Goal: Task Accomplishment & Management: Manage account settings

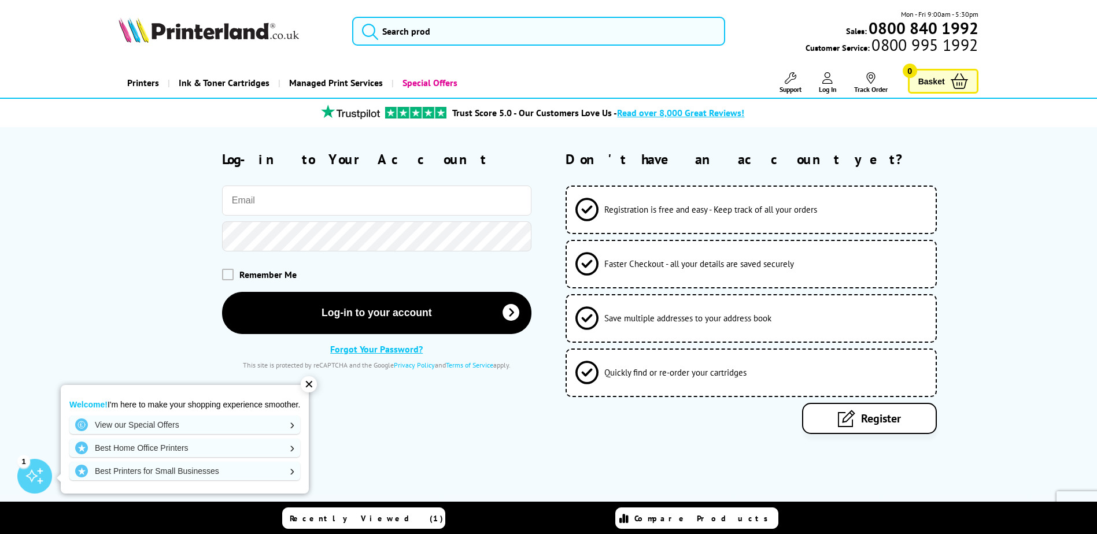
click at [386, 198] on input "email" at bounding box center [376, 201] width 309 height 30
type input "[EMAIL_ADDRESS][DOMAIN_NAME]"
click at [366, 255] on div "[EMAIL_ADDRESS][DOMAIN_NAME] Remember Me Log-in to your account Forgot Your Pas…" at bounding box center [325, 278] width 412 height 184
click at [222, 291] on button "Log-in to your account" at bounding box center [376, 312] width 309 height 42
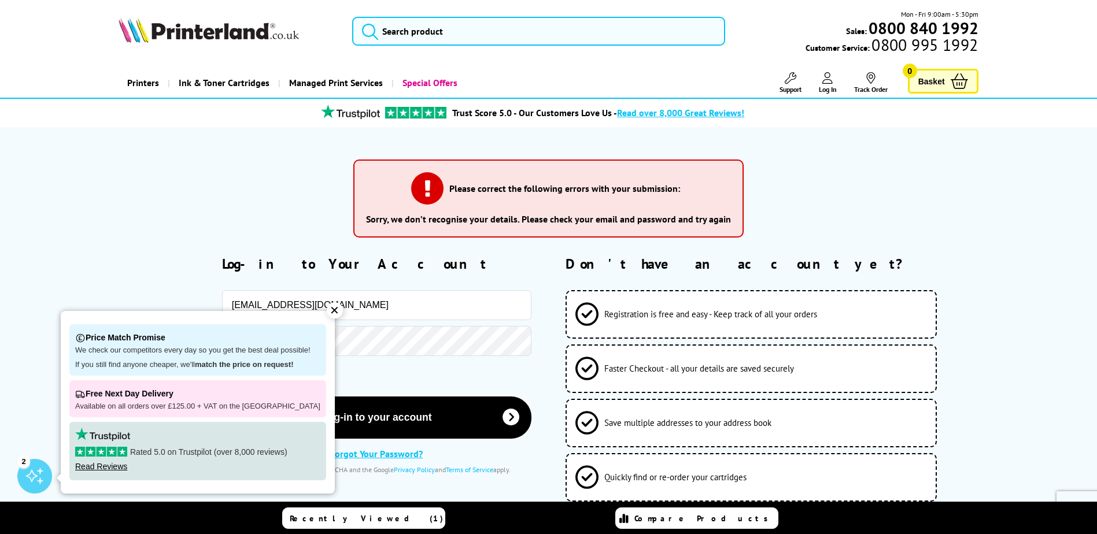
click at [327, 313] on div "✕" at bounding box center [335, 310] width 16 height 16
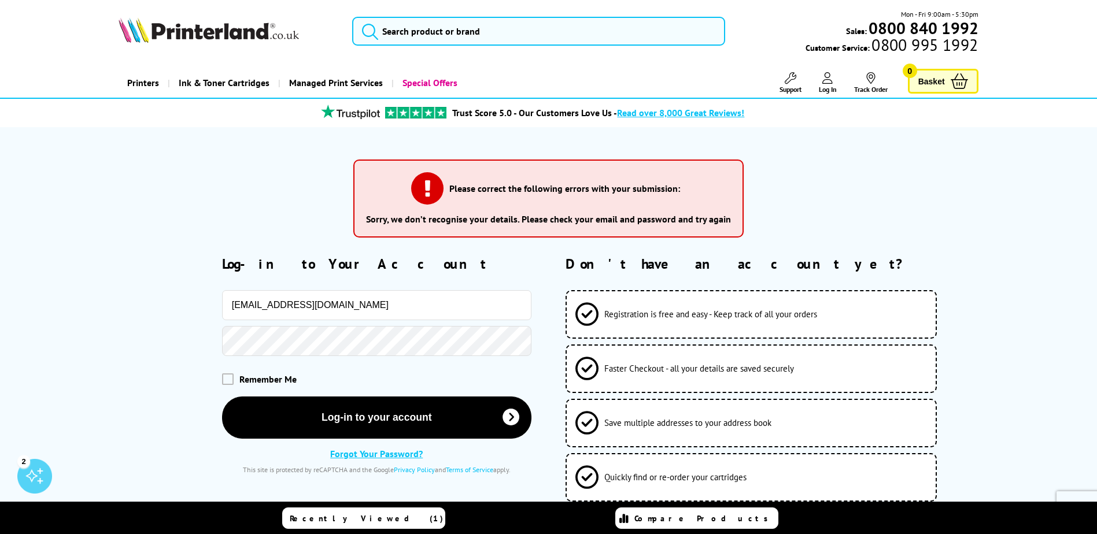
click at [222, 397] on button "Log-in to your account" at bounding box center [376, 418] width 309 height 42
